Goal: Transaction & Acquisition: Subscribe to service/newsletter

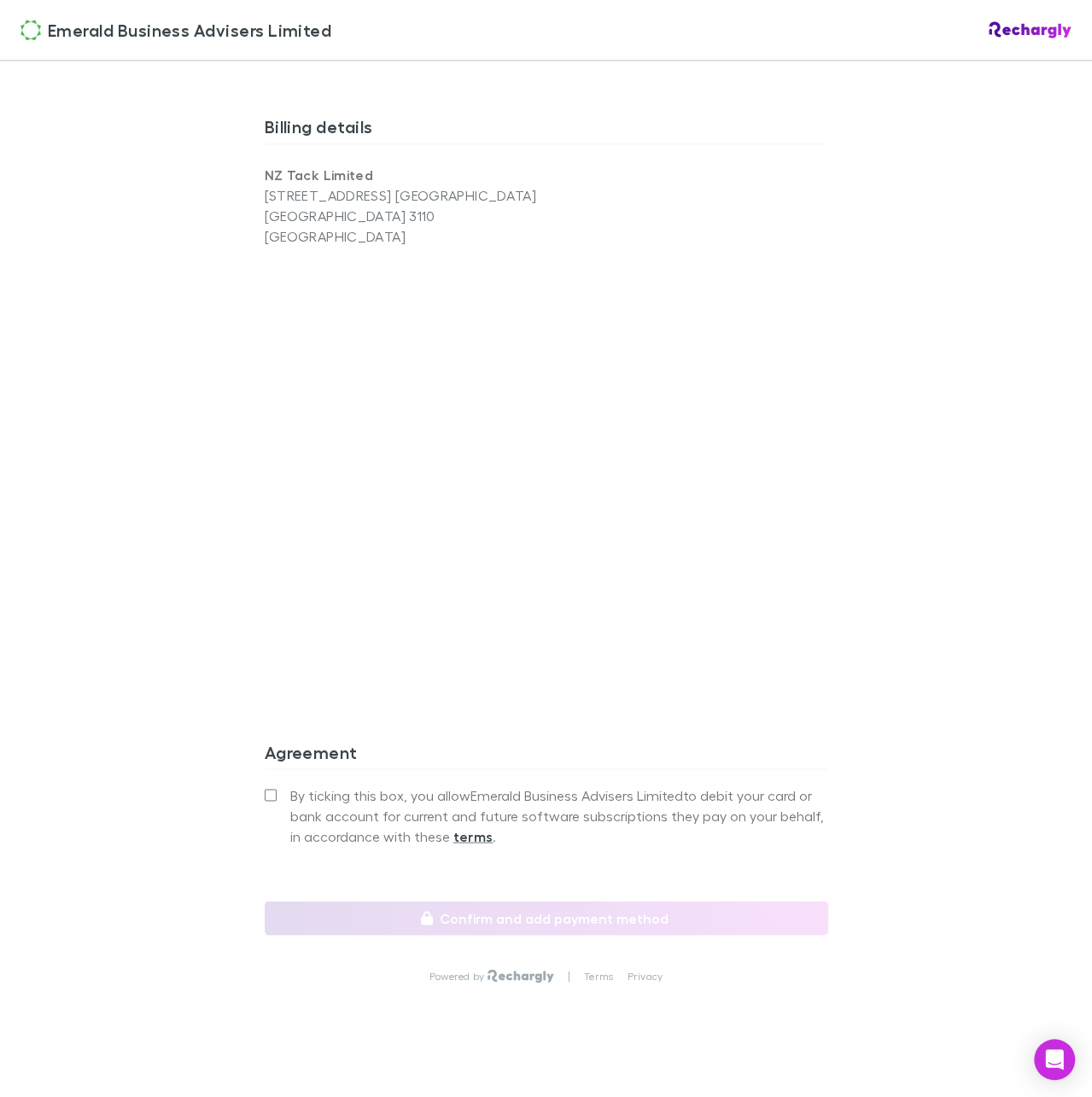
scroll to position [1106, 0]
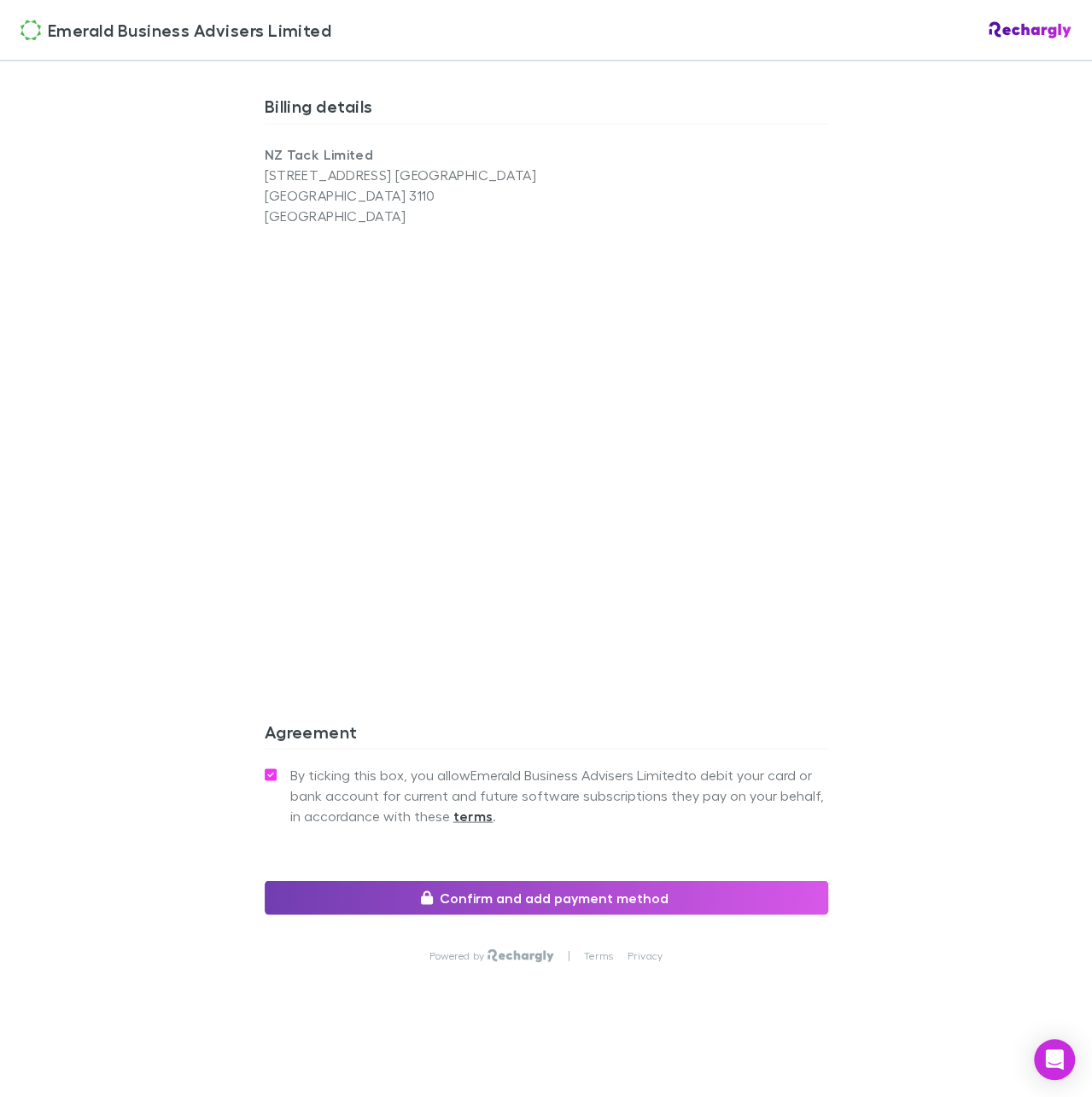
click at [465, 904] on button "Confirm and add payment method" at bounding box center [546, 896] width 563 height 34
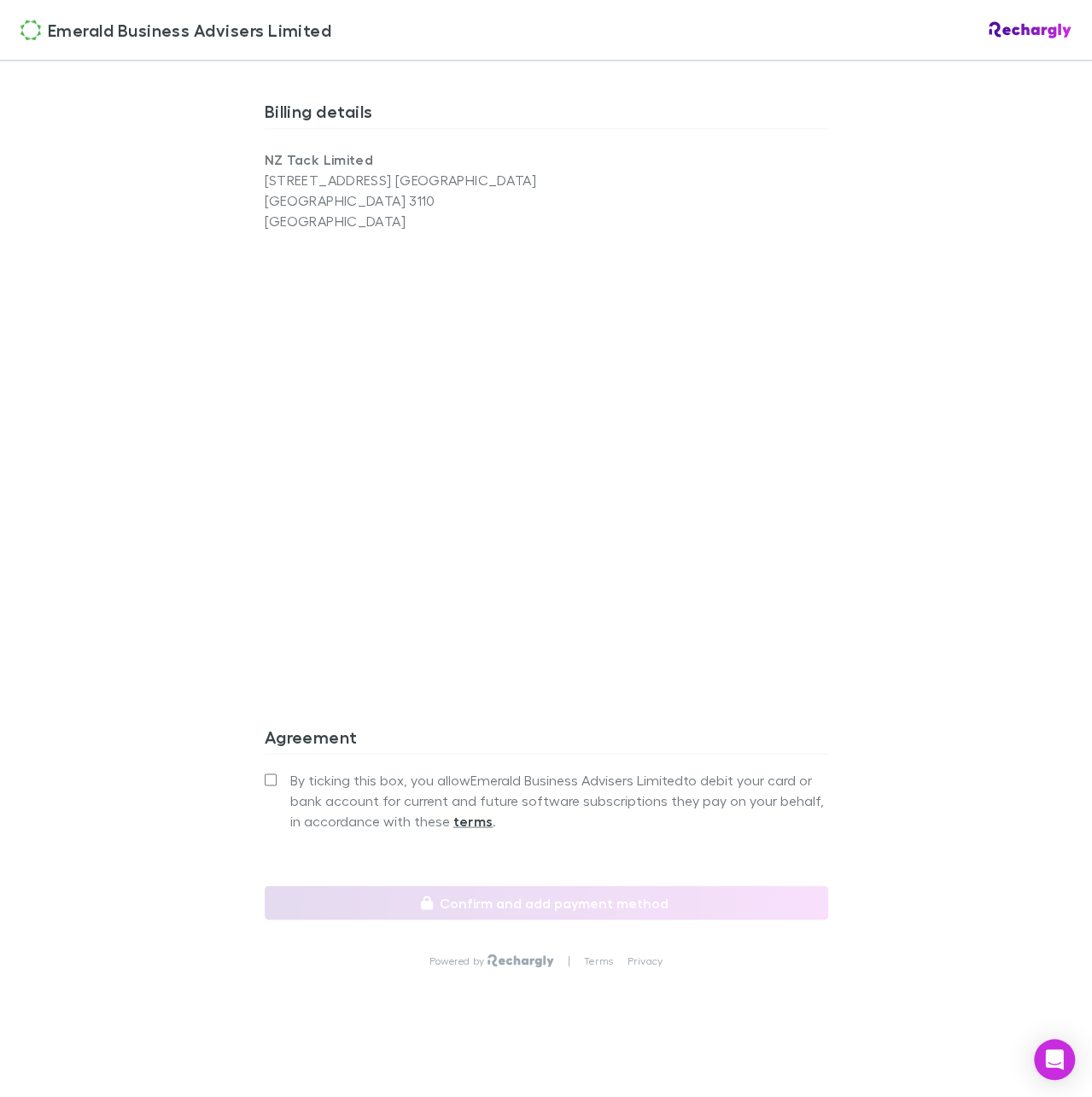
scroll to position [1106, 0]
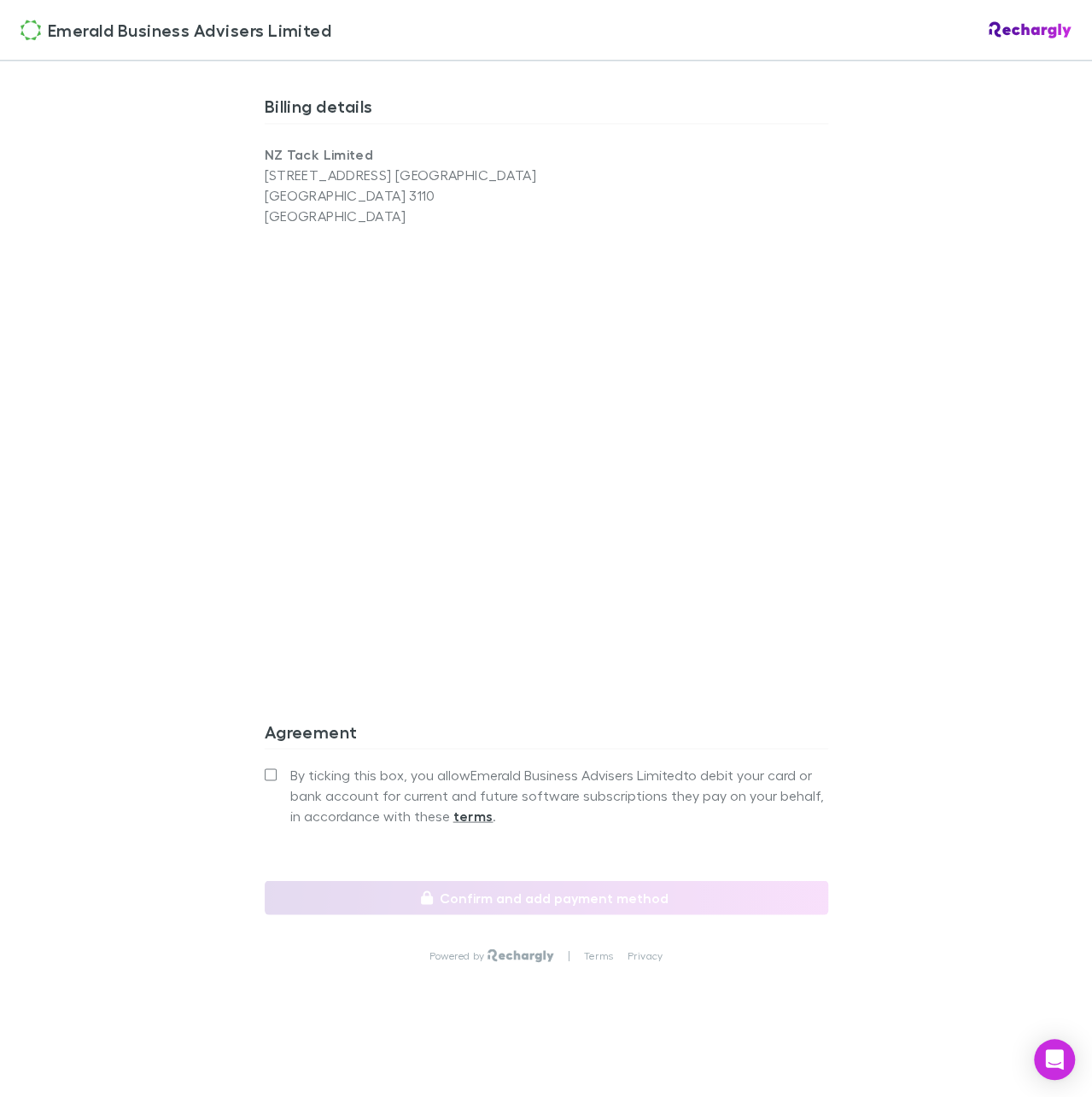
click at [239, 774] on div "Emerald Business Advisers Limited Emerald Business Advisers Limited Software su…" at bounding box center [546, 548] width 1092 height 1097
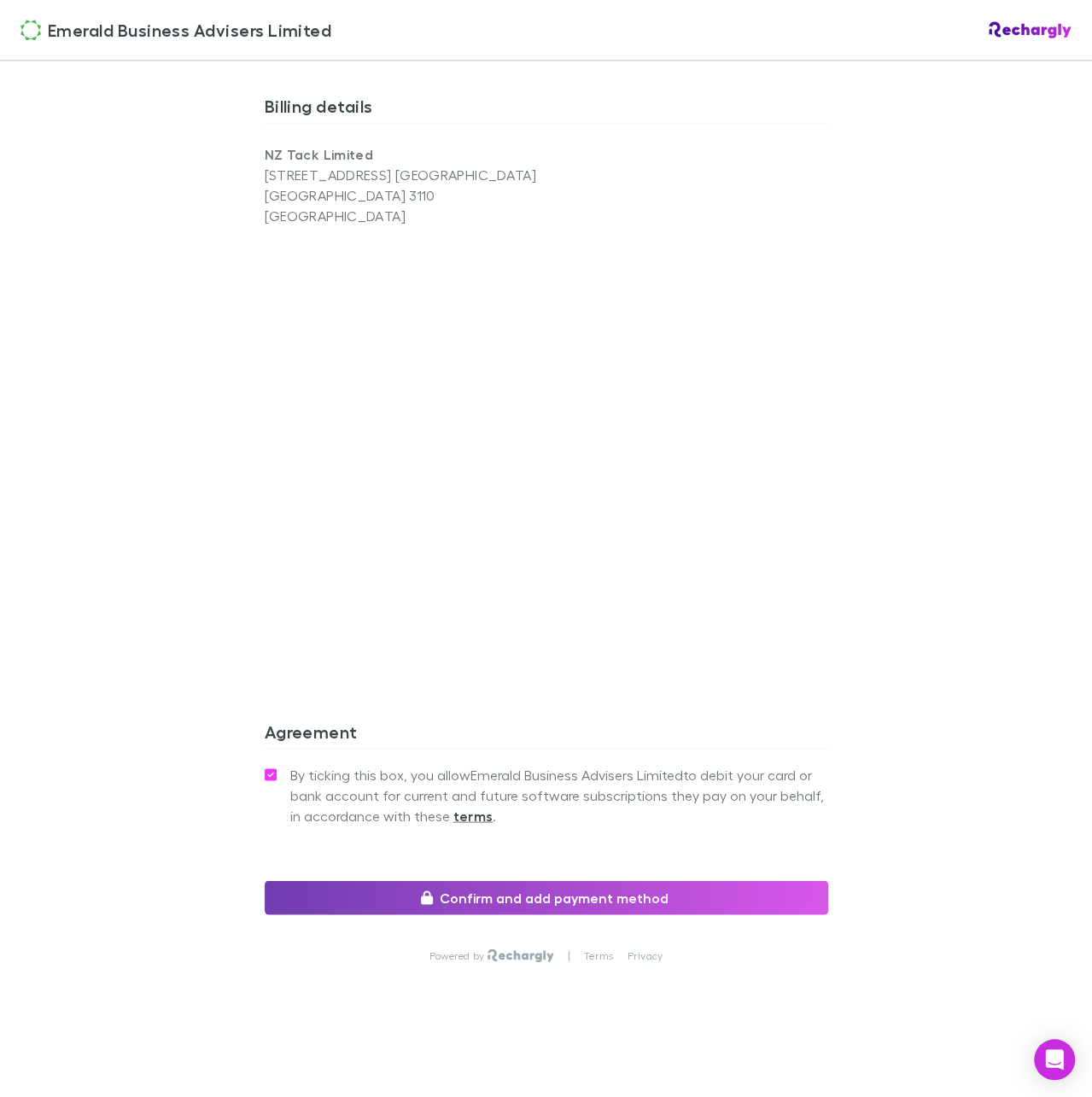
click at [390, 882] on button "Confirm and add payment method" at bounding box center [546, 896] width 563 height 34
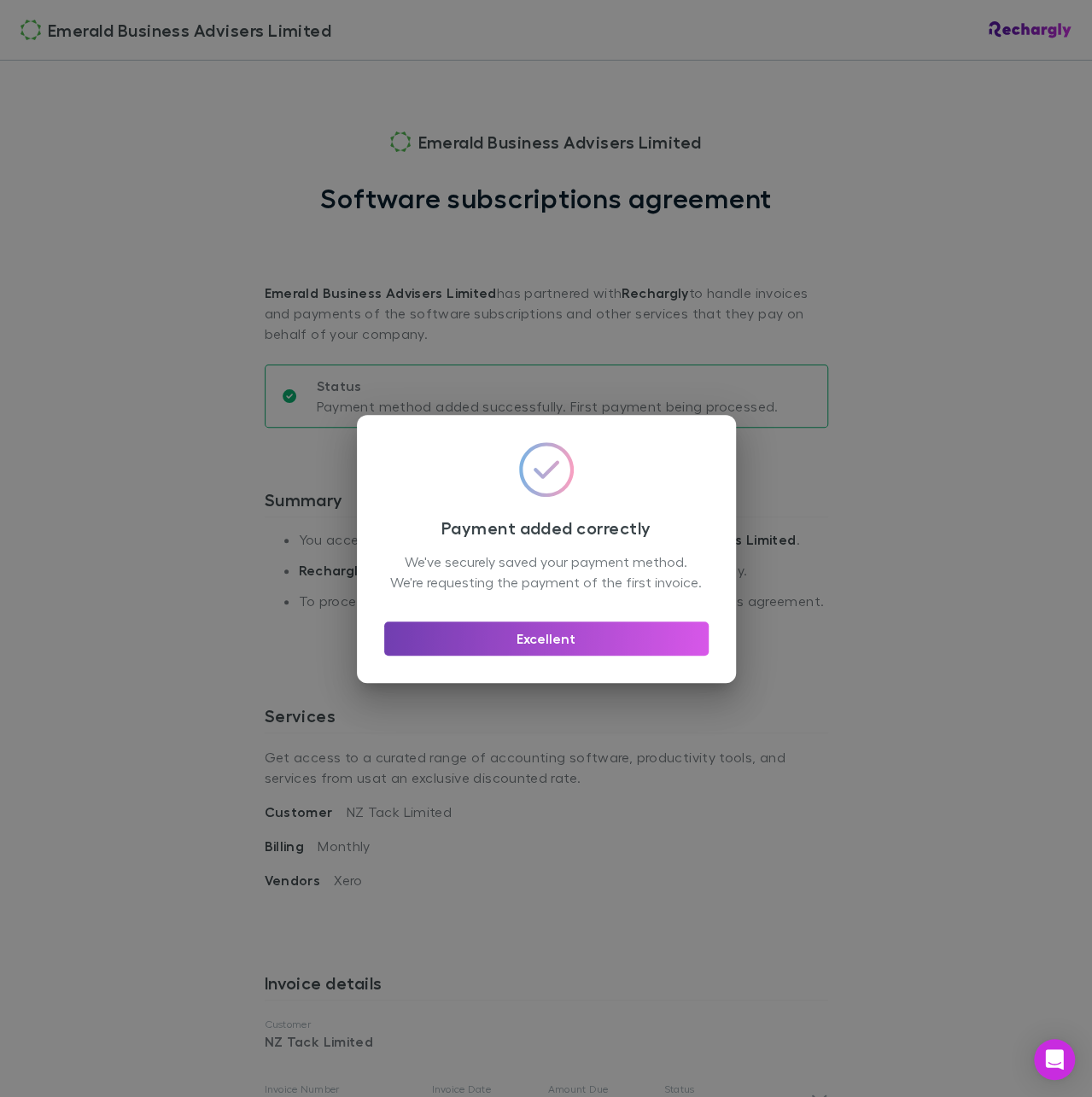
click at [603, 639] on button "Excellent" at bounding box center [546, 638] width 324 height 34
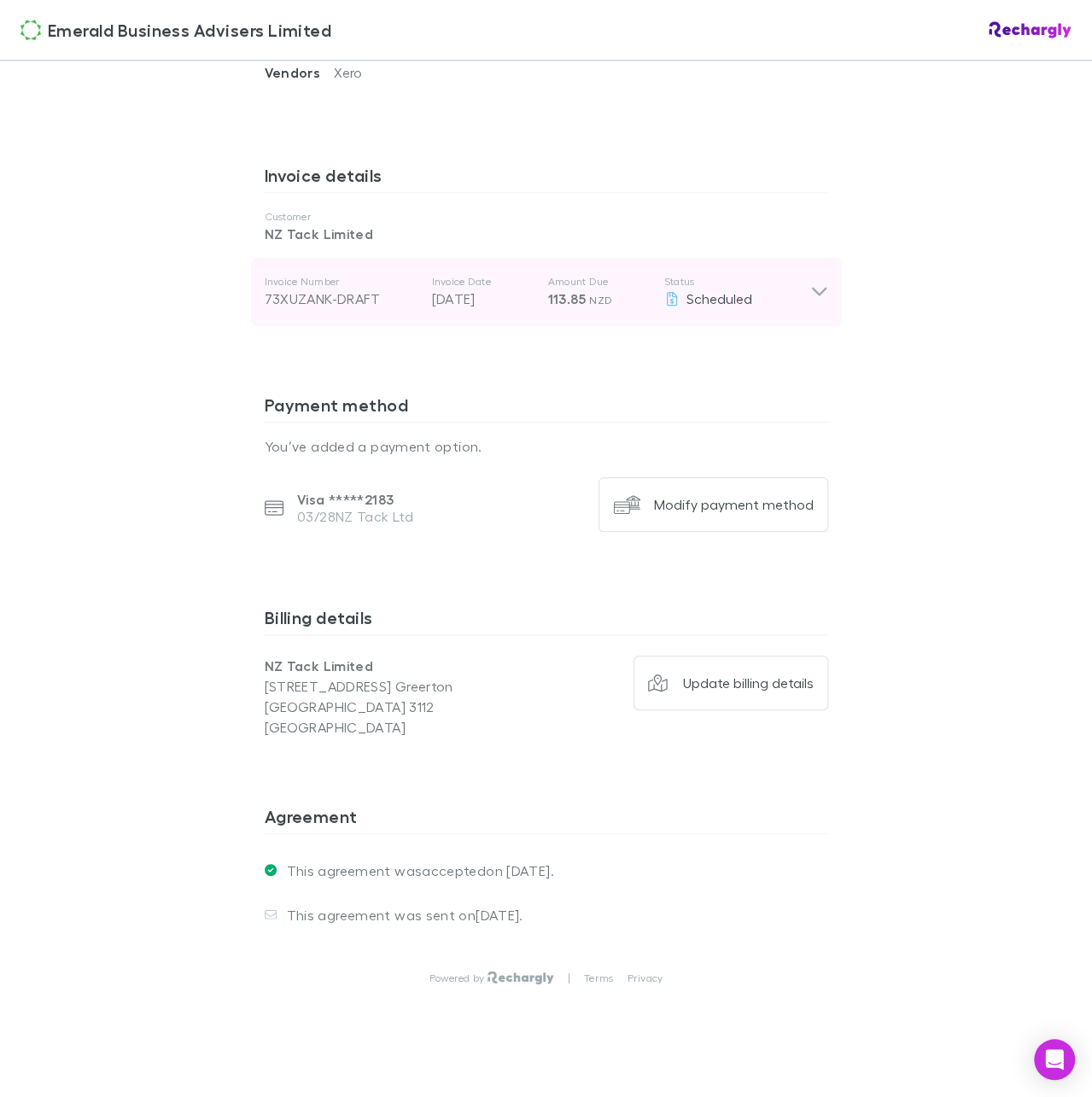
scroll to position [829, 0]
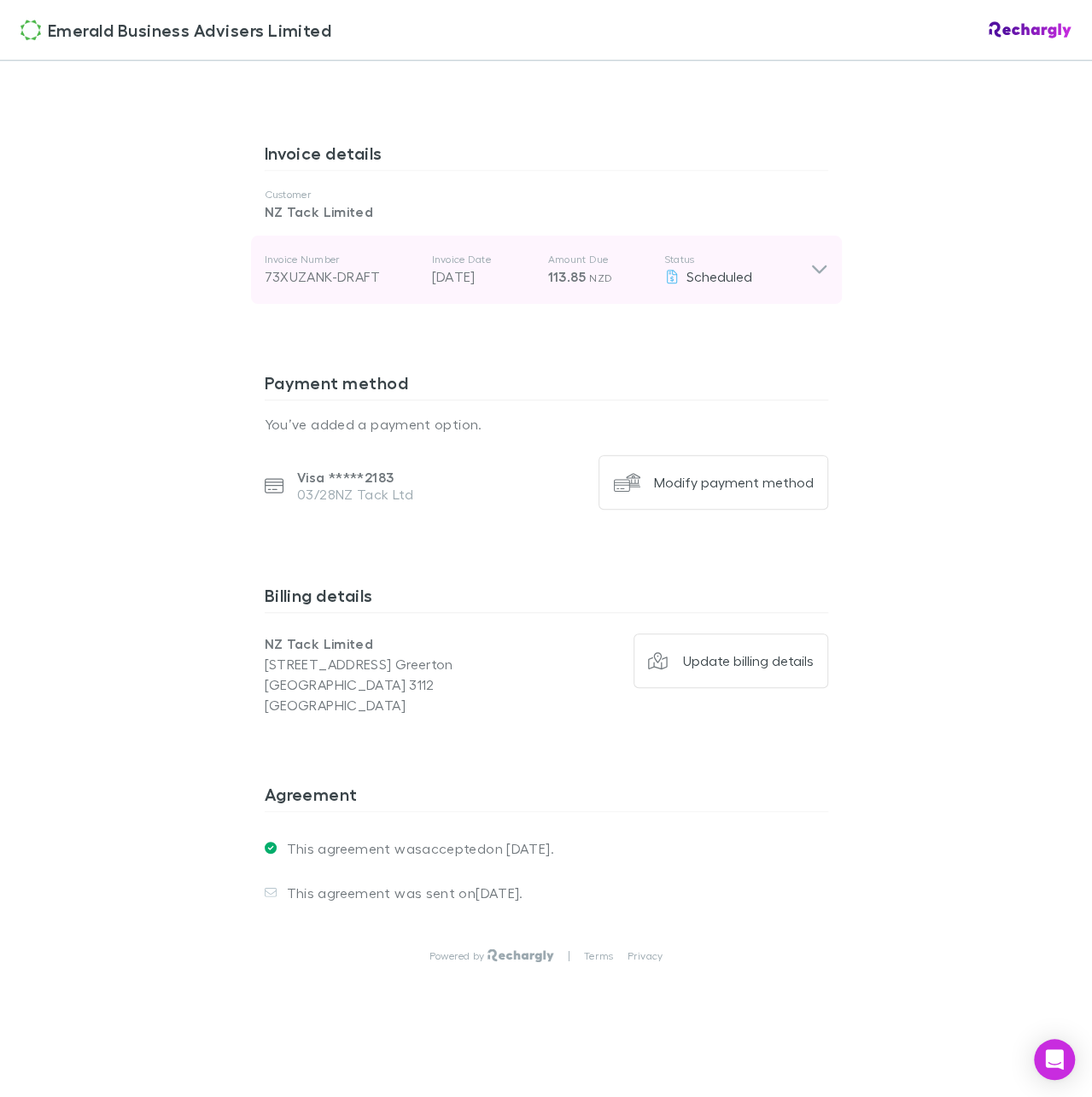
click at [810, 269] on icon at bounding box center [819, 270] width 18 height 21
